Goal: Task Accomplishment & Management: Manage account settings

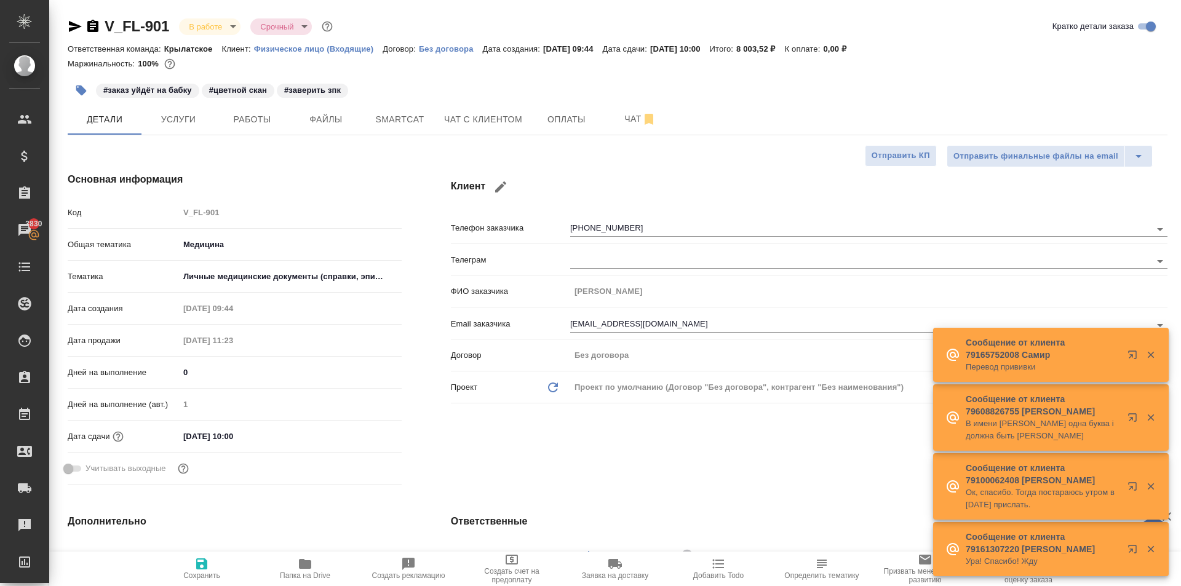
select select "RU"
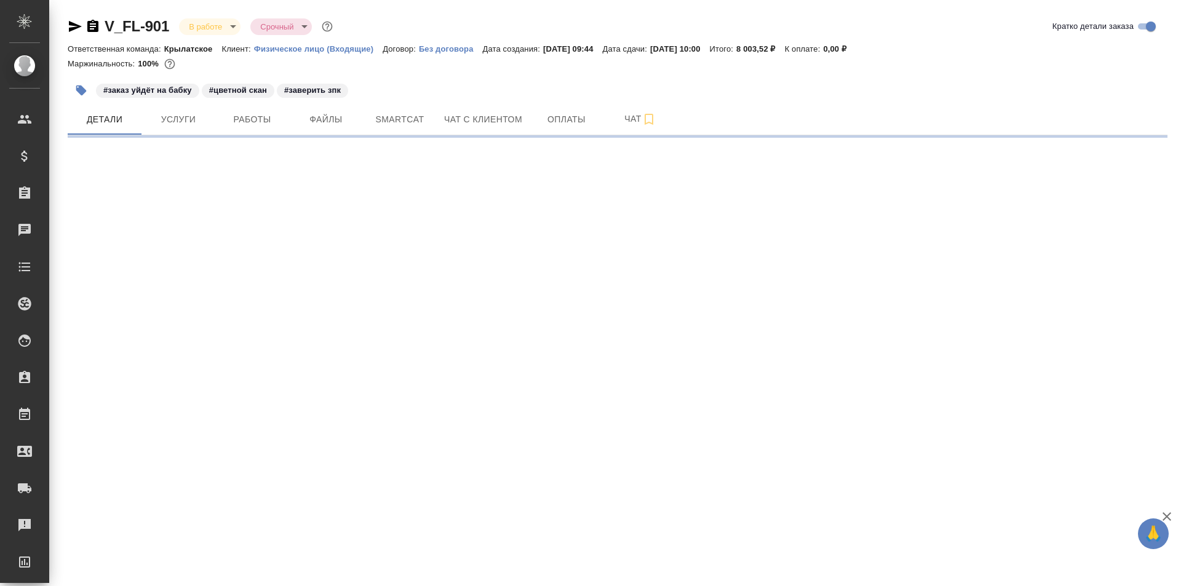
select select "RU"
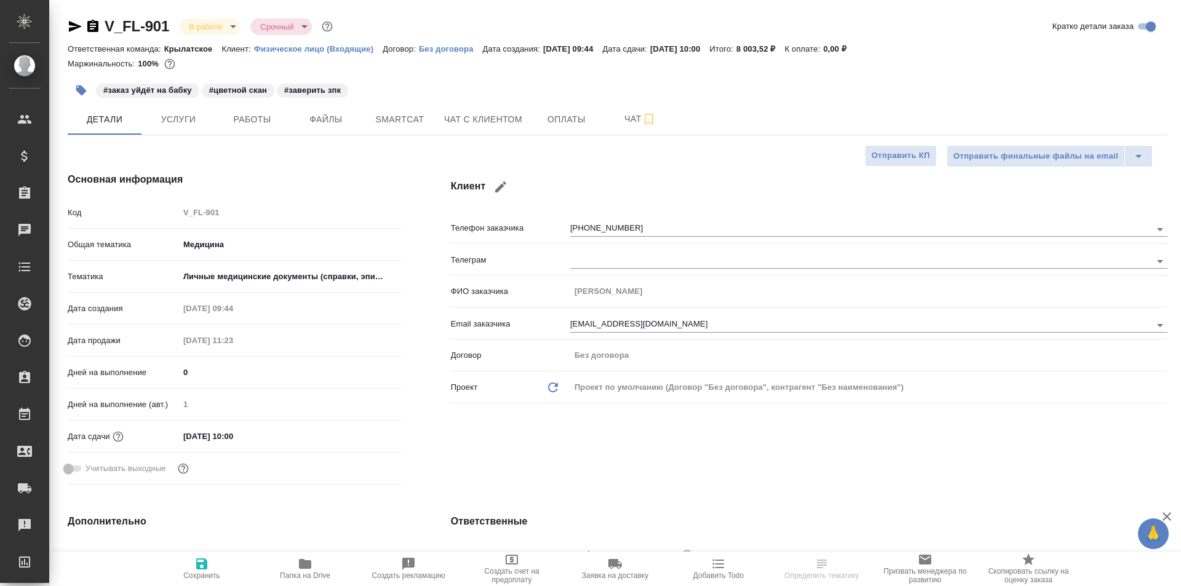
type textarea "x"
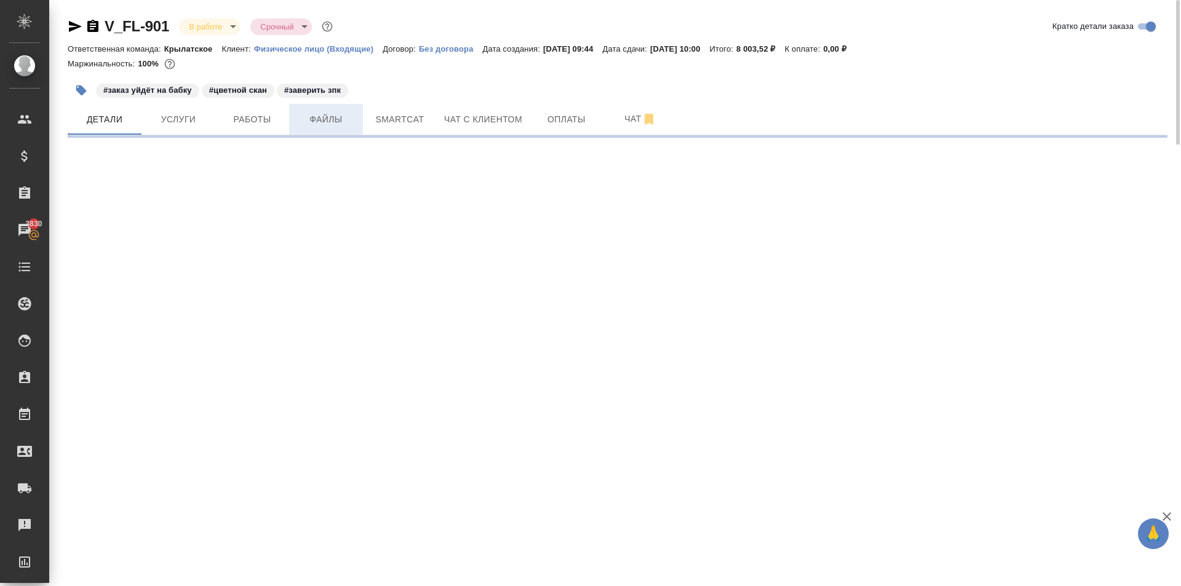
select select "RU"
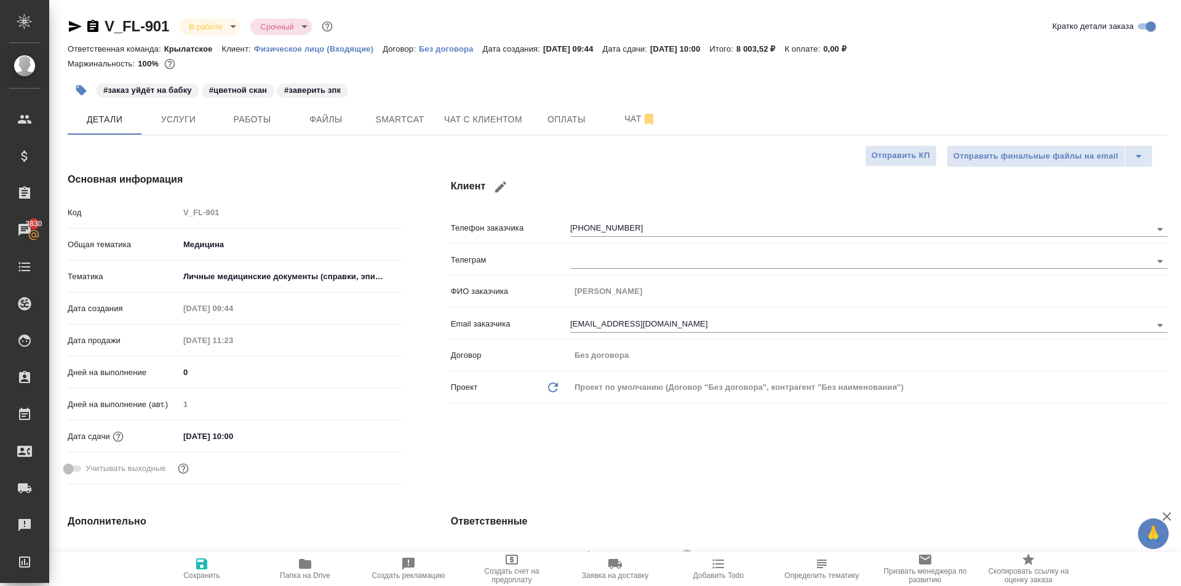
type textarea "x"
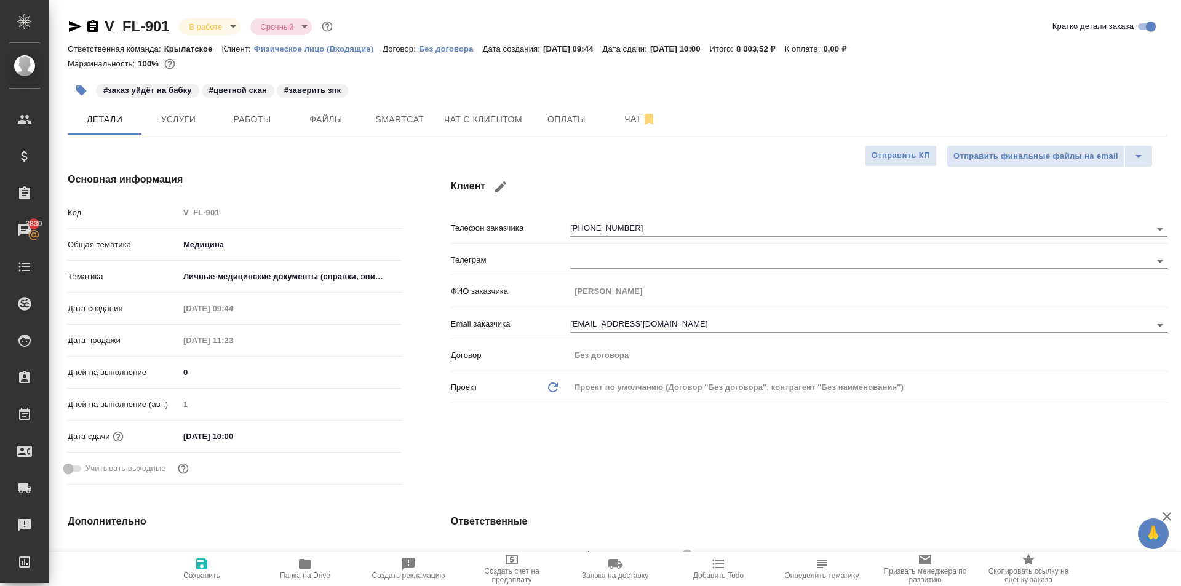
type textarea "x"
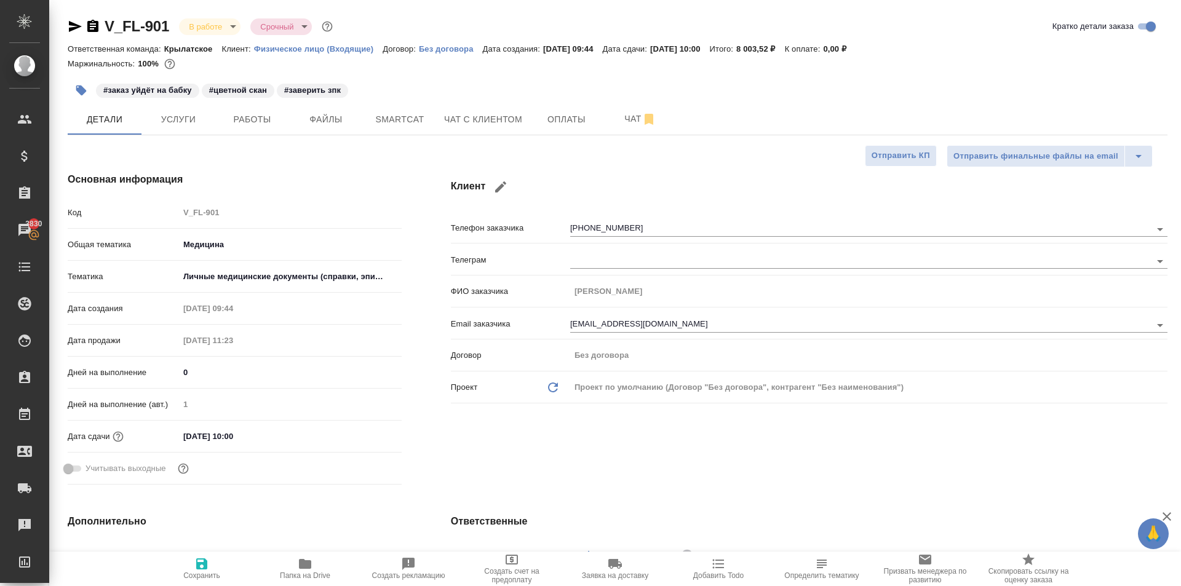
type textarea "x"
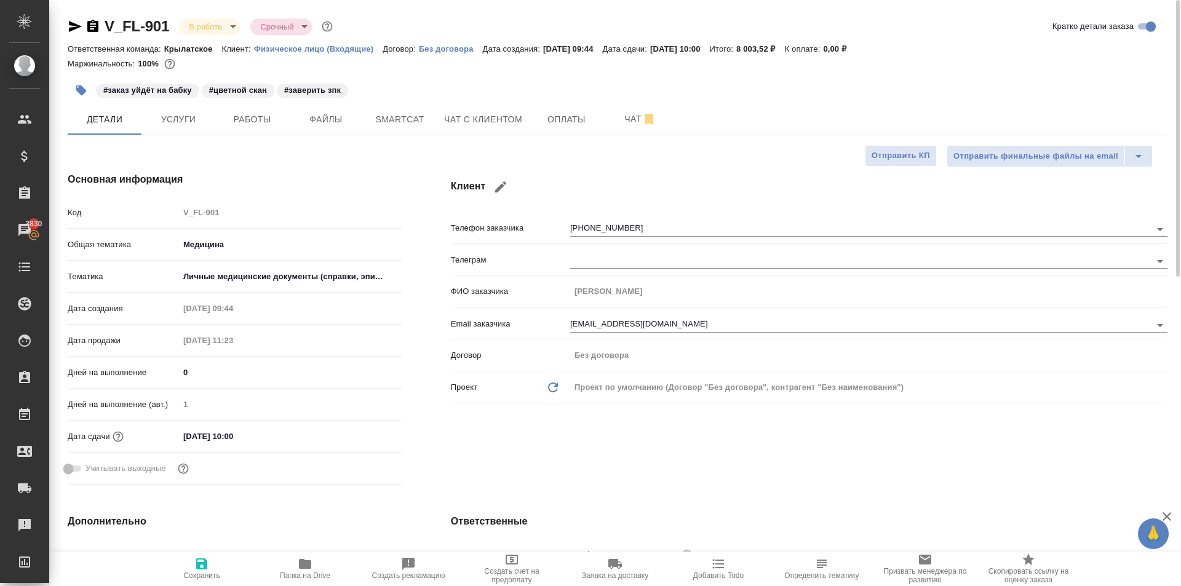
type textarea "x"
select select "RU"
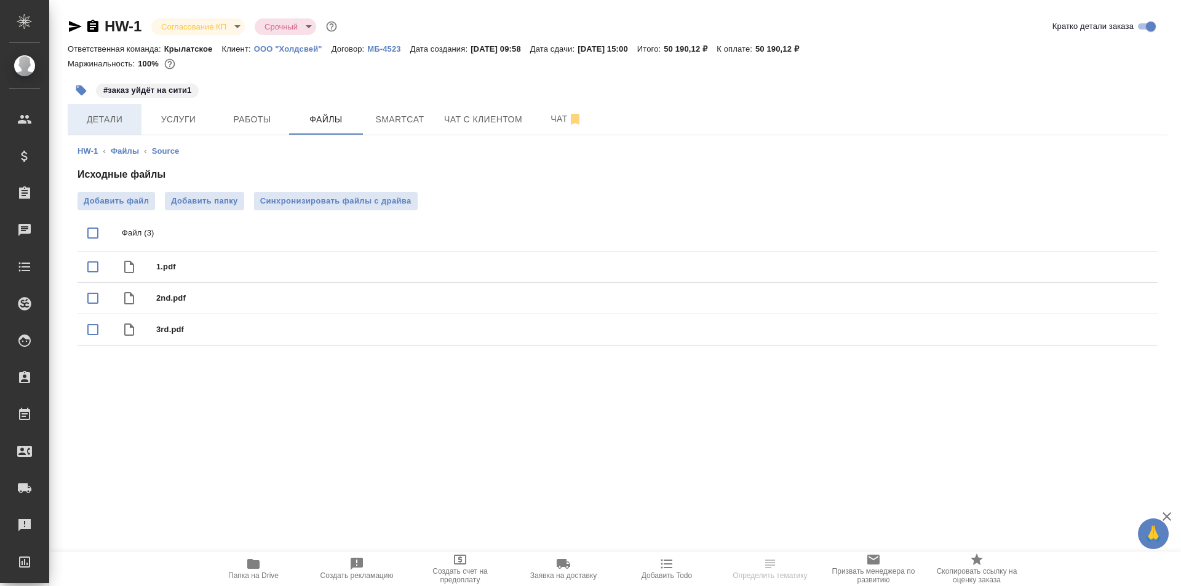
click at [127, 128] on button "Детали" at bounding box center [105, 119] width 74 height 31
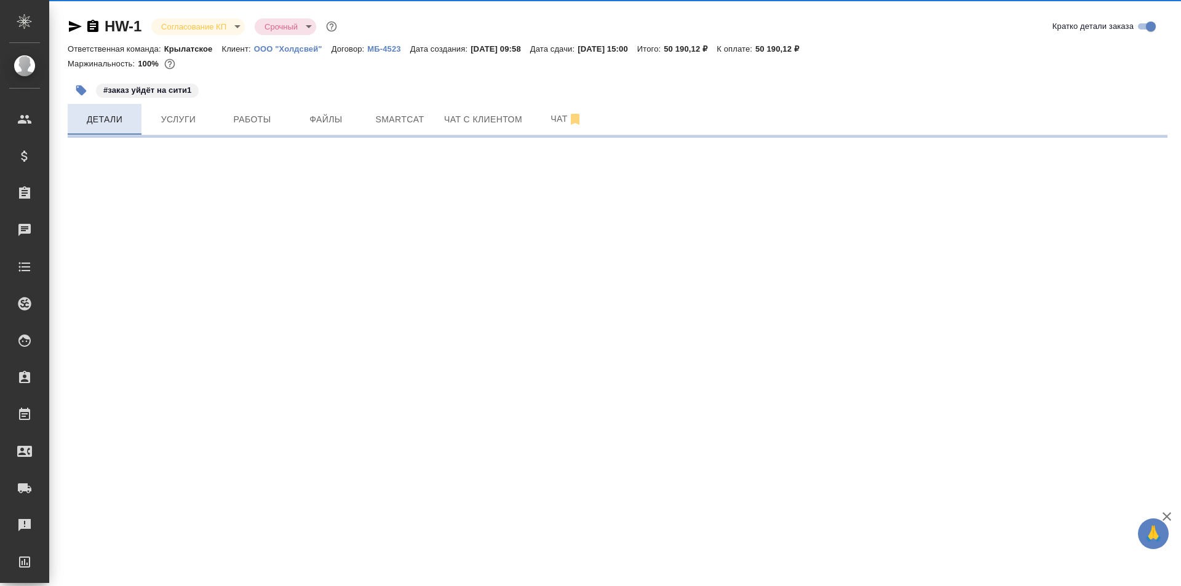
select select "RU"
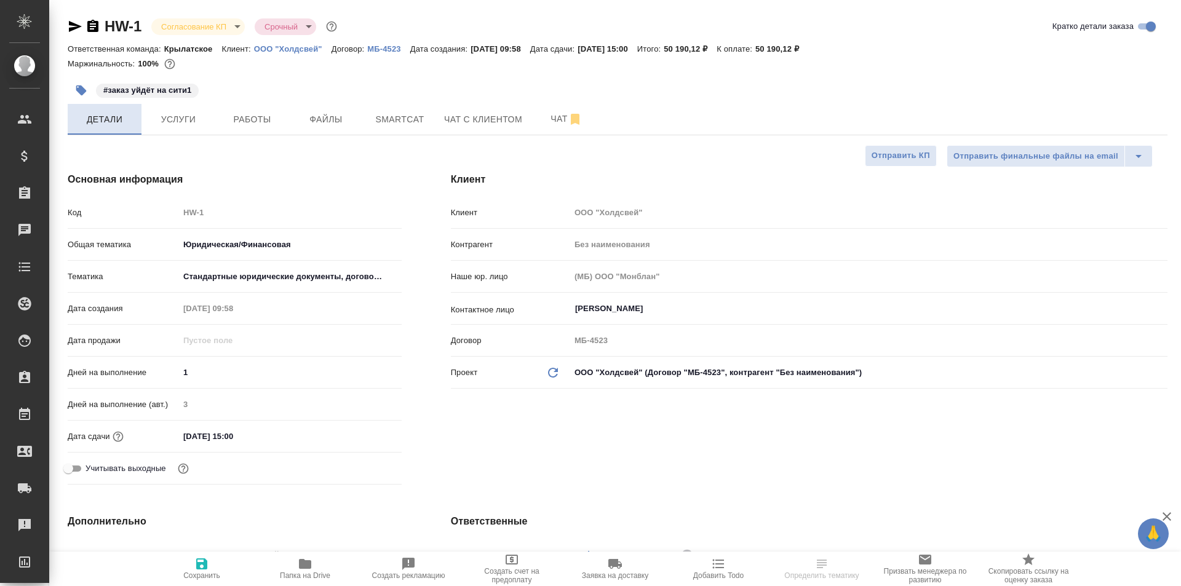
type textarea "x"
click at [304, 49] on p "ООО "Холдсвей"" at bounding box center [293, 48] width 78 height 9
type textarea "x"
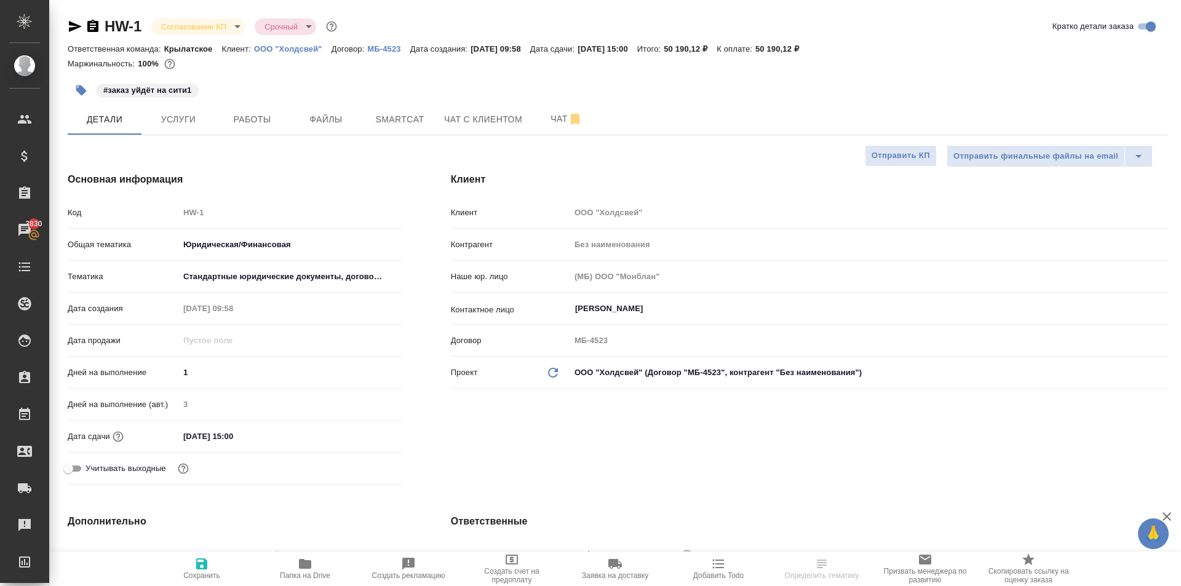
type textarea "x"
select select "RU"
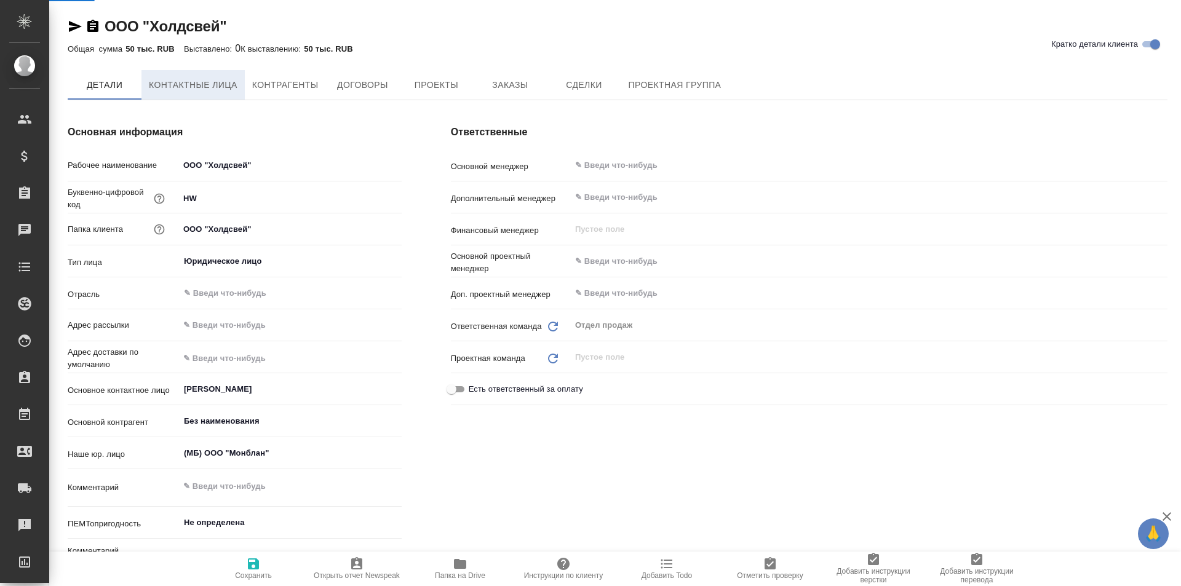
select select "RU"
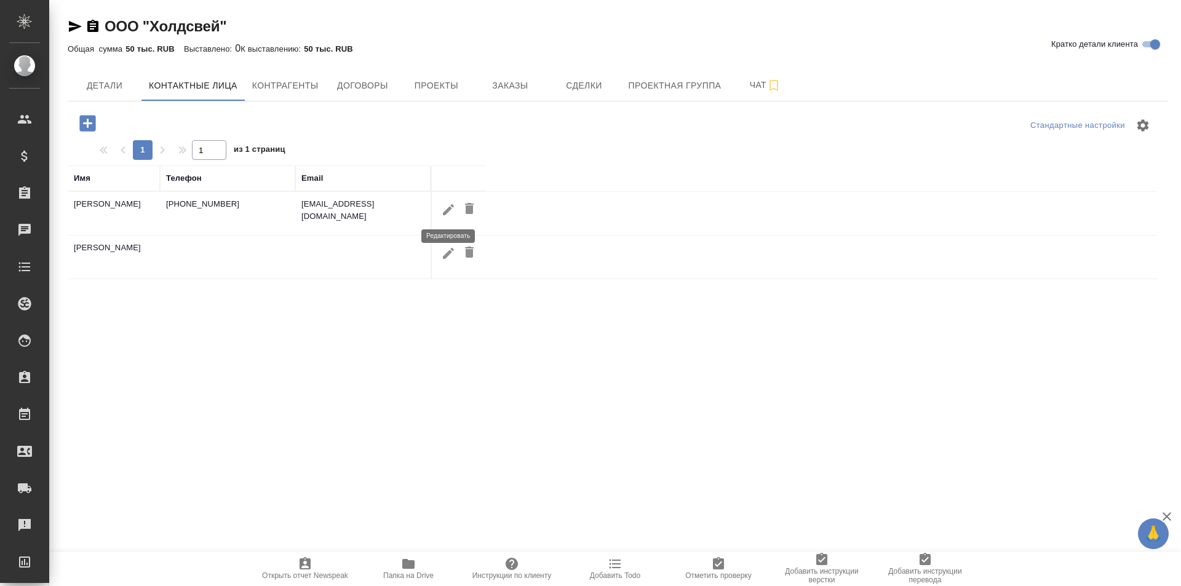
click at [452, 209] on icon "button" at bounding box center [448, 209] width 15 height 15
type input "[PERSON_NAME]"
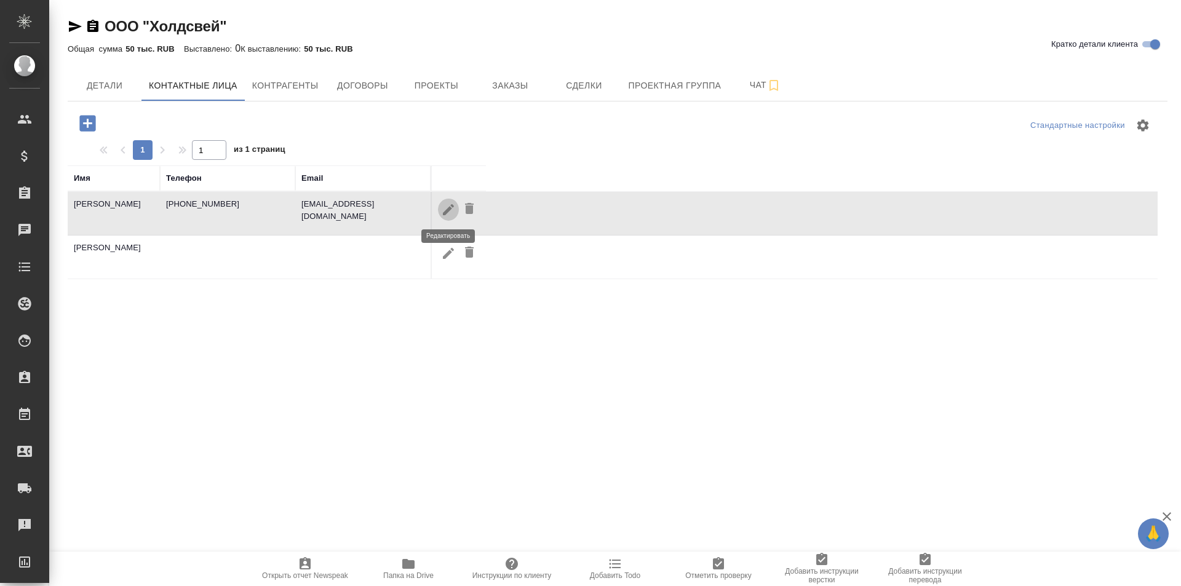
click at [449, 215] on icon "button" at bounding box center [448, 209] width 15 height 15
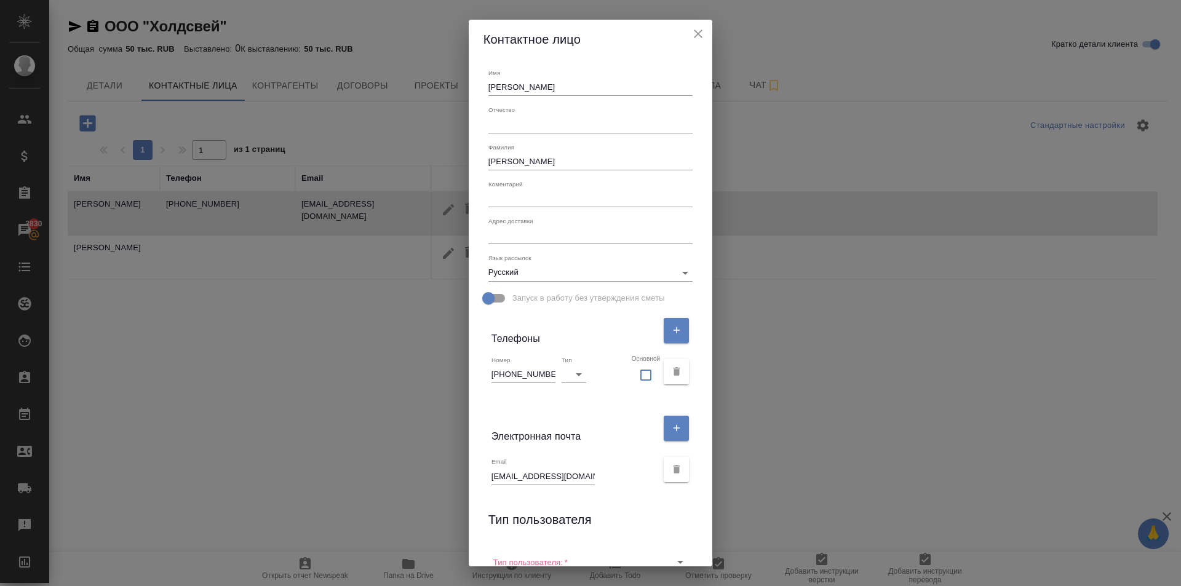
click at [498, 482] on input "[EMAIL_ADDRESS][DOMAIN_NAME]" at bounding box center [542, 475] width 103 height 17
